Goal: Information Seeking & Learning: Find specific fact

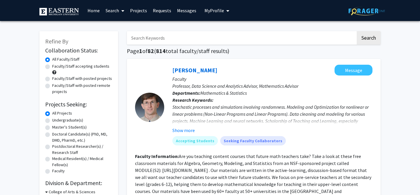
click at [184, 38] on input "Search Keywords" at bounding box center [241, 37] width 229 height 13
type input "[PERSON_NAME]"
click at [357, 31] on button "Search" at bounding box center [369, 37] width 24 height 13
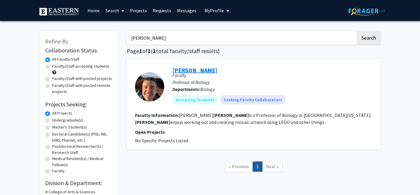
click at [180, 70] on link "[PERSON_NAME]" at bounding box center [194, 69] width 45 height 7
click at [65, 11] on img at bounding box center [58, 12] width 39 height 8
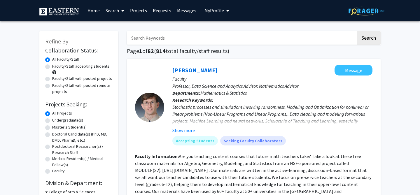
click at [207, 10] on span "My Profile" at bounding box center [214, 11] width 20 height 6
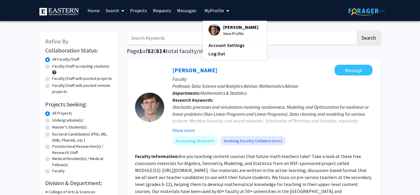
click at [223, 25] on span "[PERSON_NAME]" at bounding box center [240, 27] width 35 height 6
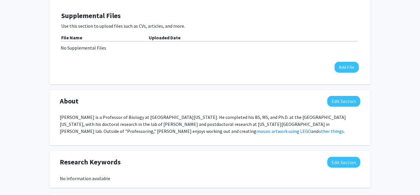
scroll to position [159, 0]
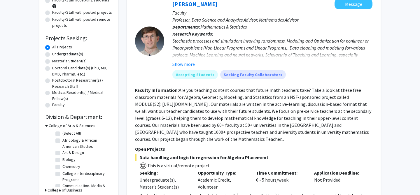
scroll to position [68, 0]
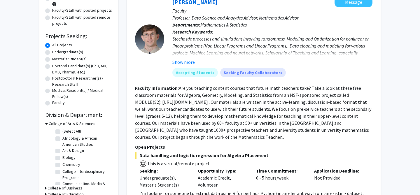
click at [62, 158] on label "Biology" at bounding box center [68, 157] width 13 height 6
click at [62, 158] on input "Biology" at bounding box center [64, 156] width 4 height 4
checkbox input "true"
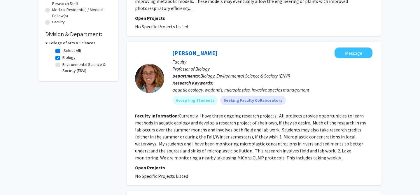
scroll to position [147, 0]
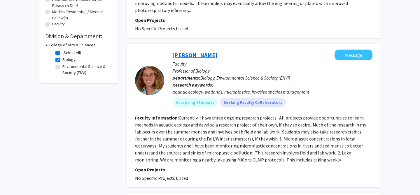
click at [190, 51] on link "[PERSON_NAME]" at bounding box center [194, 54] width 45 height 7
